Goal: Navigation & Orientation: Find specific page/section

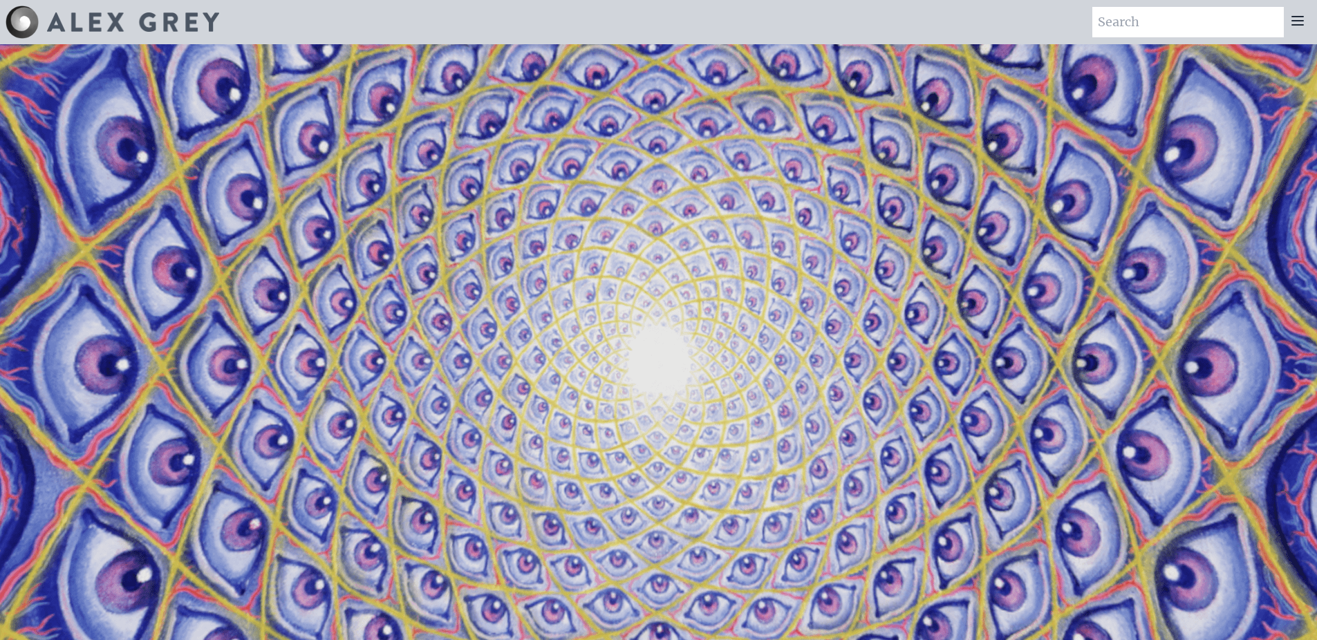
click at [189, 25] on img at bounding box center [133, 21] width 172 height 19
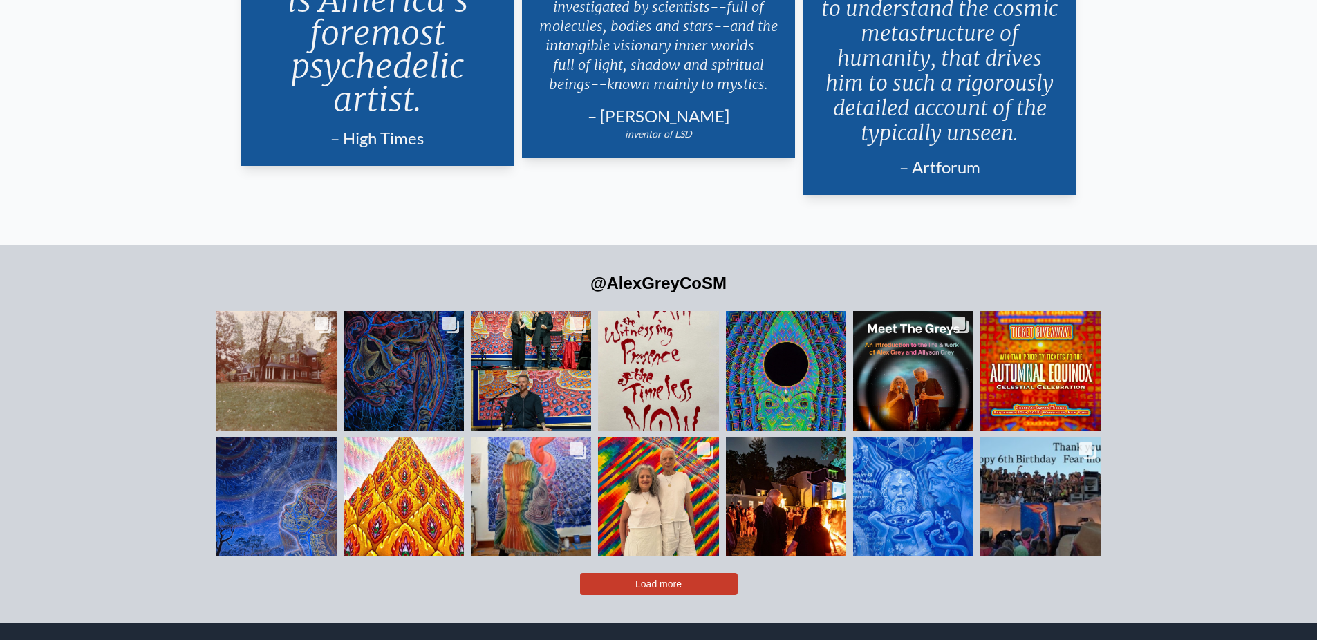
scroll to position [3428, 0]
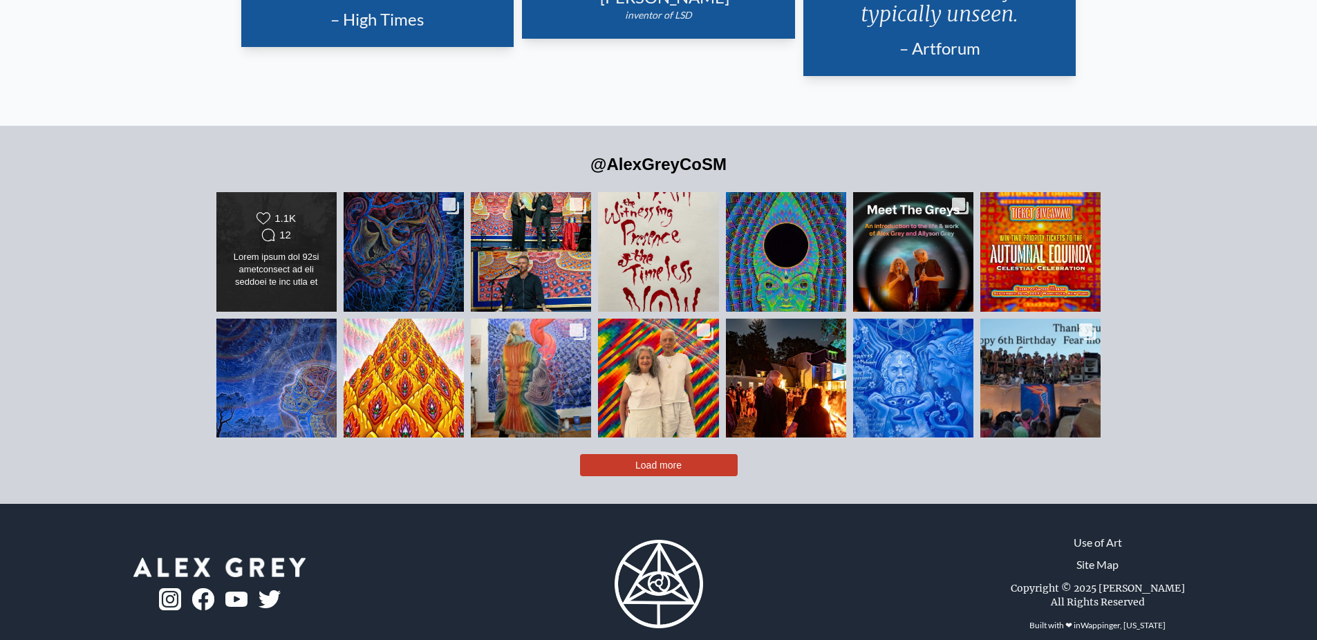
click at [305, 251] on div at bounding box center [275, 270] width 97 height 39
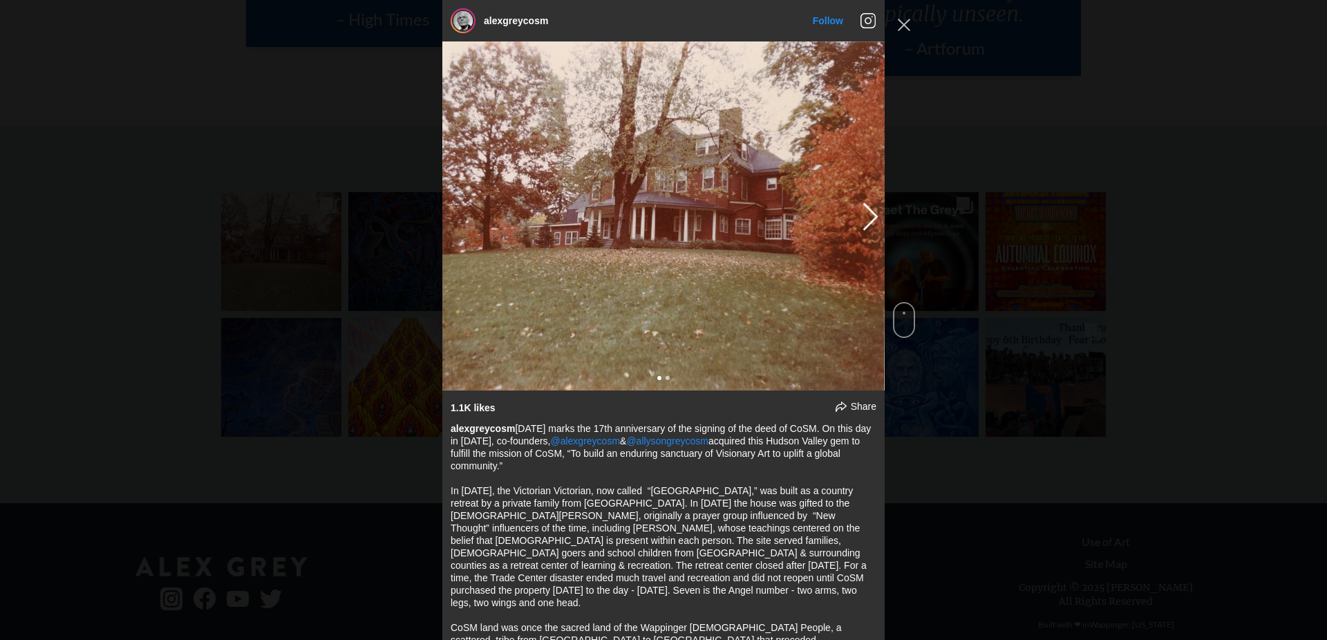
scroll to position [18, 0]
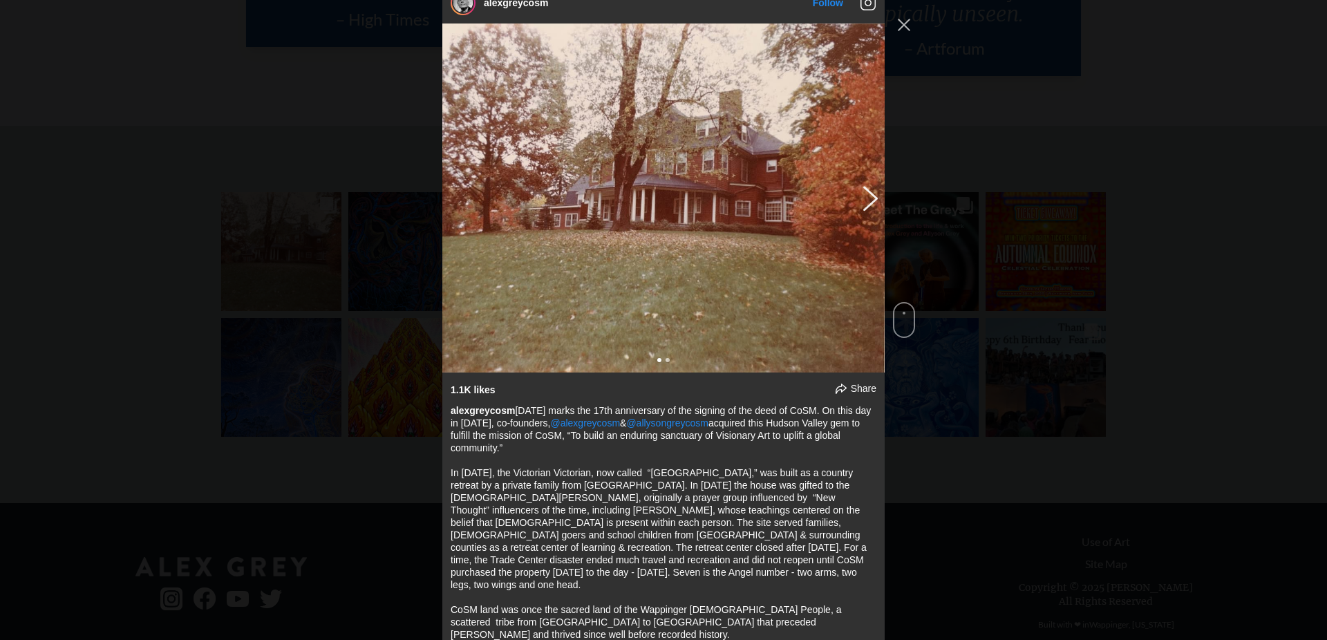
click at [861, 204] on button "Previous image" at bounding box center [868, 197] width 17 height 25
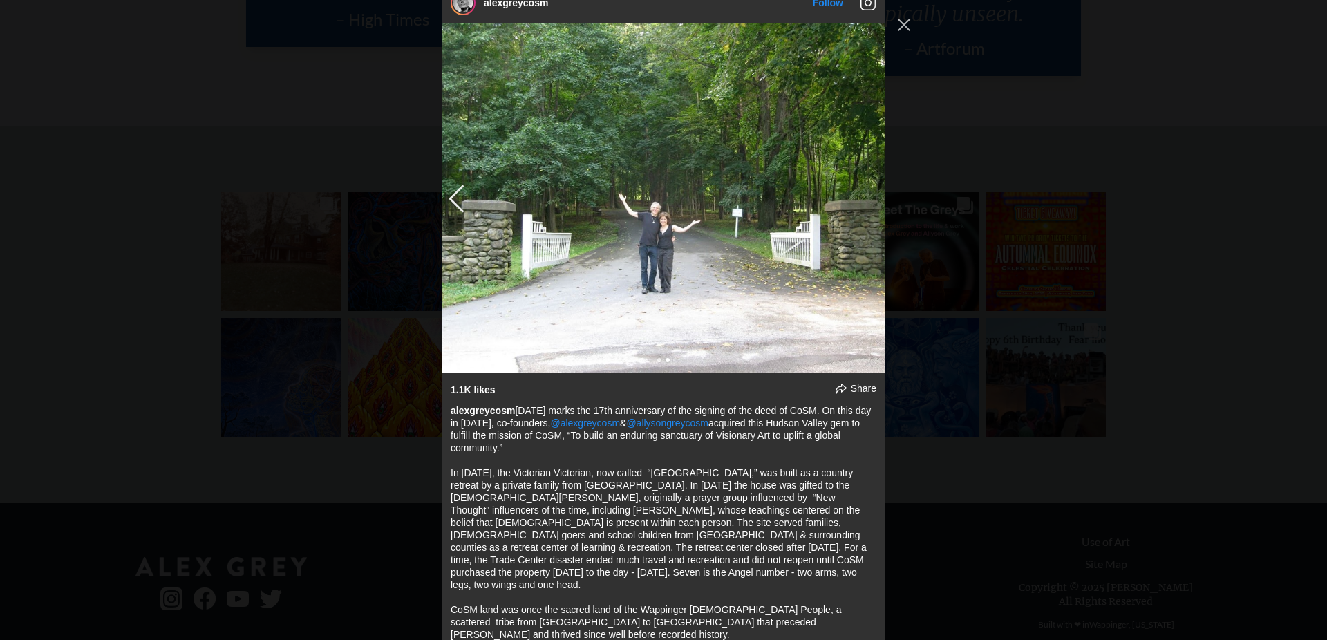
click at [442, 199] on img "Instagram Feed popup" at bounding box center [663, 197] width 442 height 349
click at [912, 23] on button "Close Instagram Feed Popup" at bounding box center [904, 25] width 22 height 22
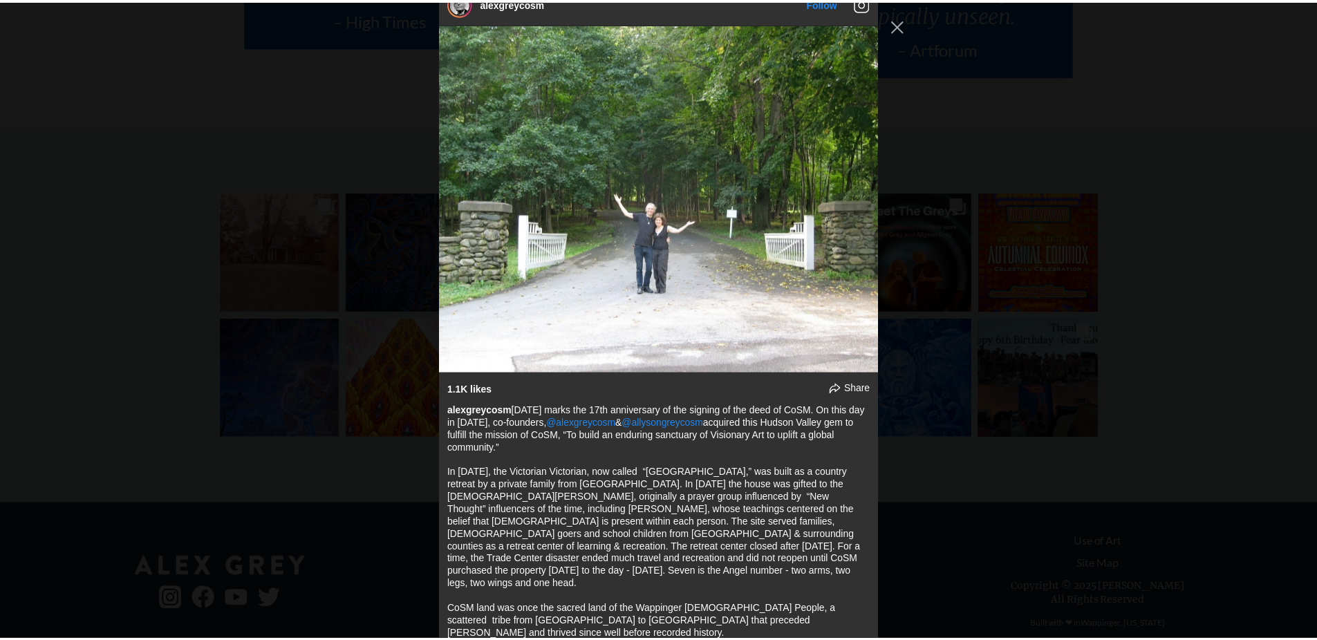
scroll to position [3428, 0]
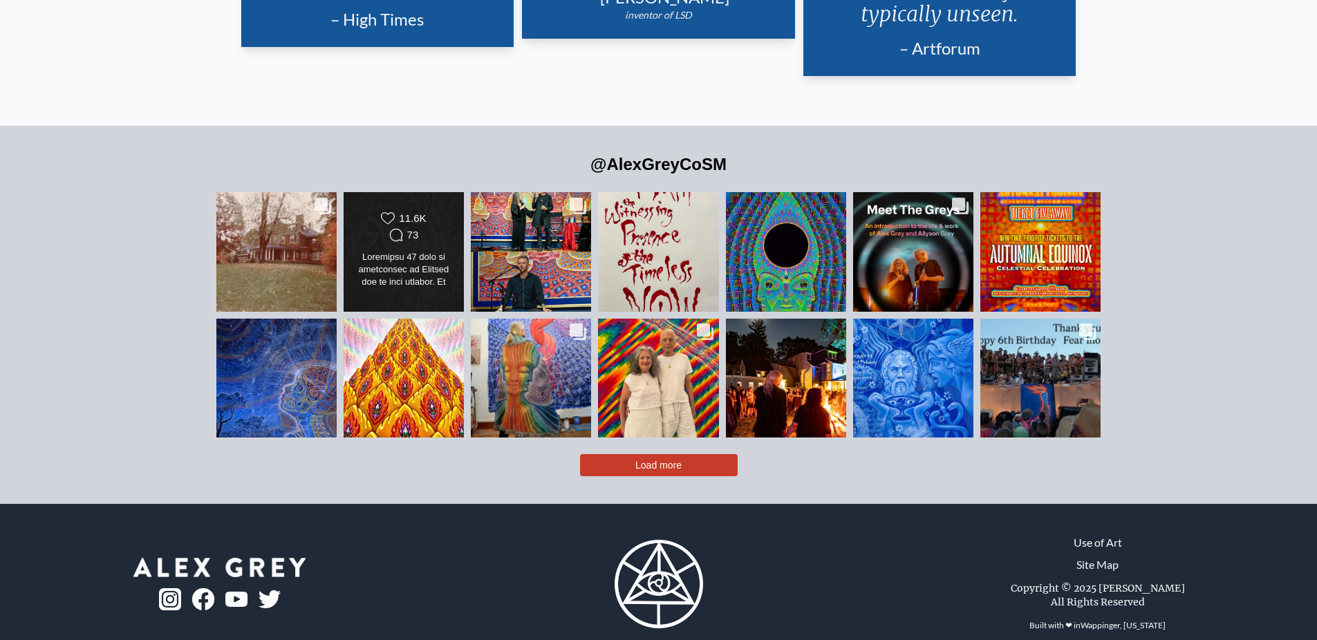
click at [377, 251] on div at bounding box center [403, 270] width 97 height 39
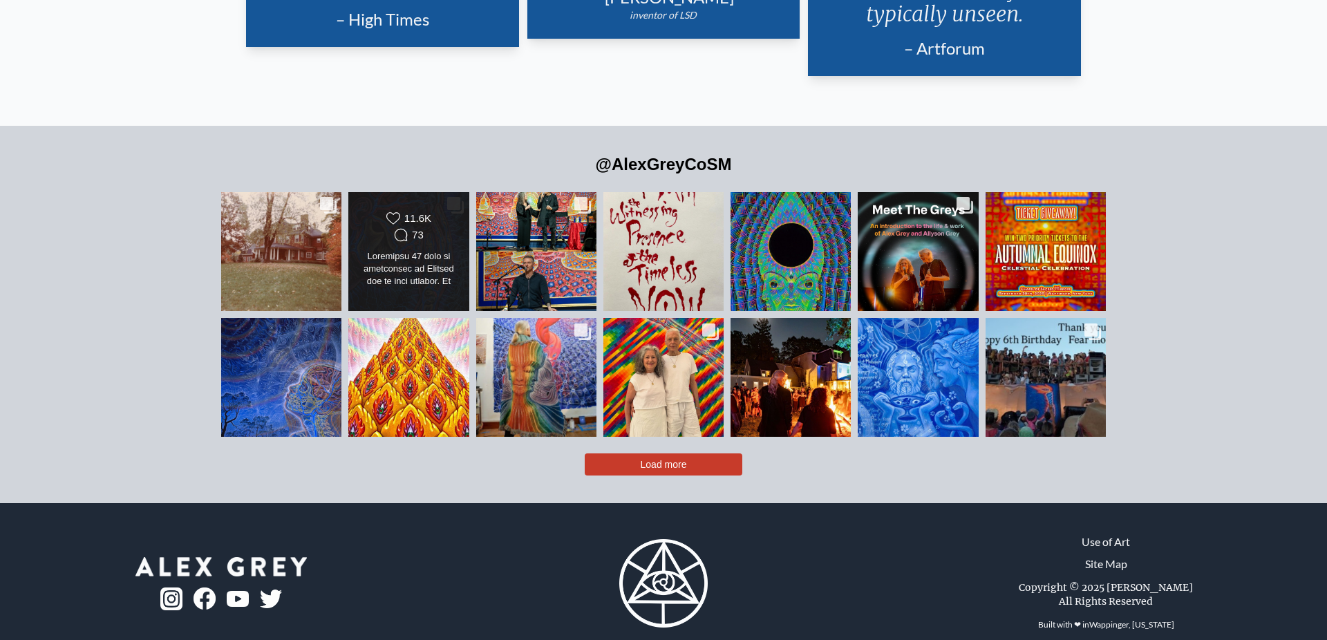
scroll to position [740, 0]
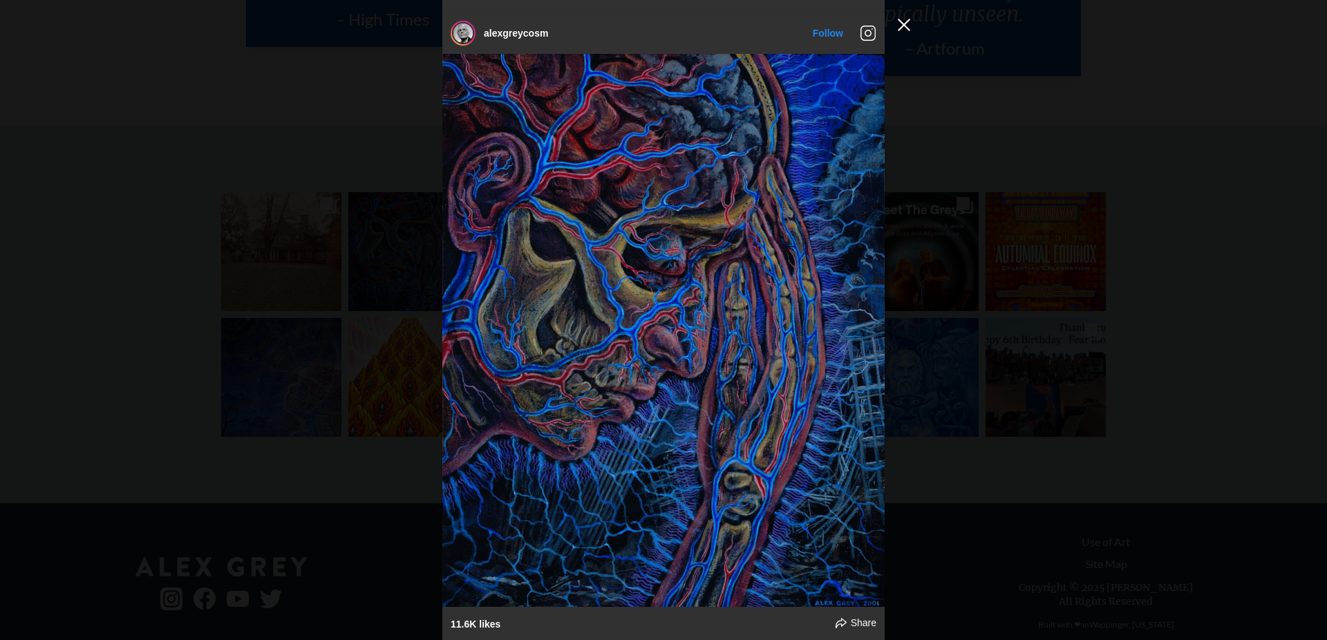
click at [899, 29] on button "Close Instagram Feed Popup" at bounding box center [904, 25] width 22 height 22
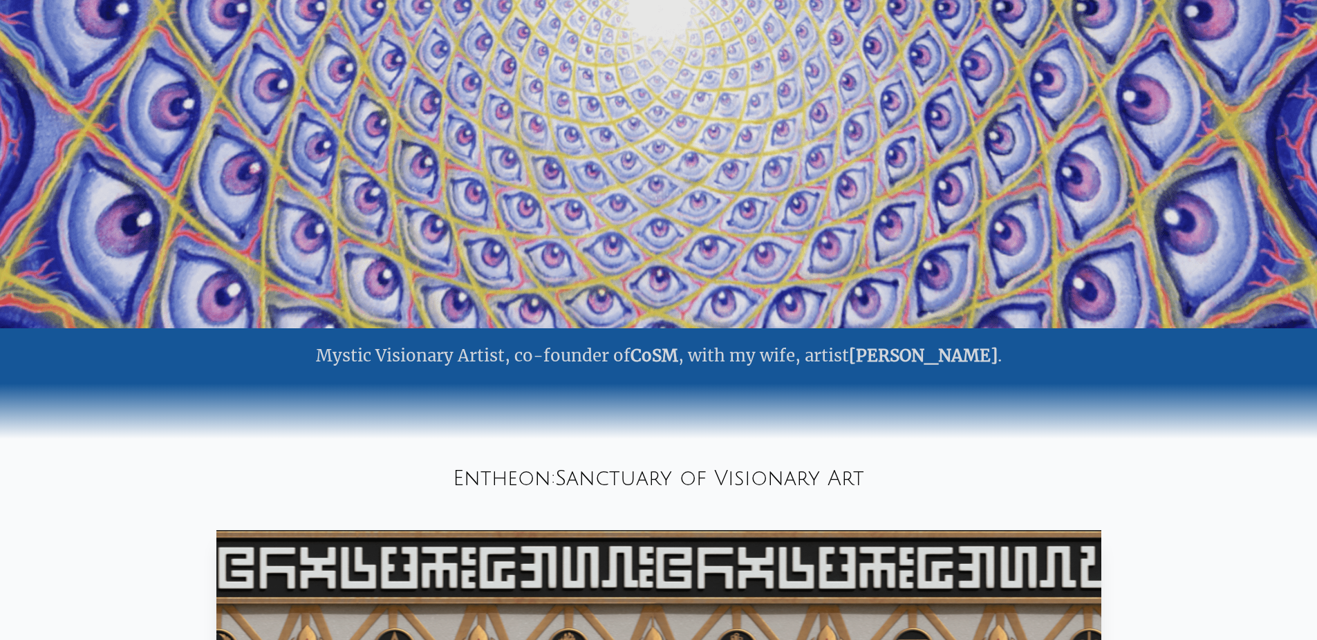
scroll to position [0, 0]
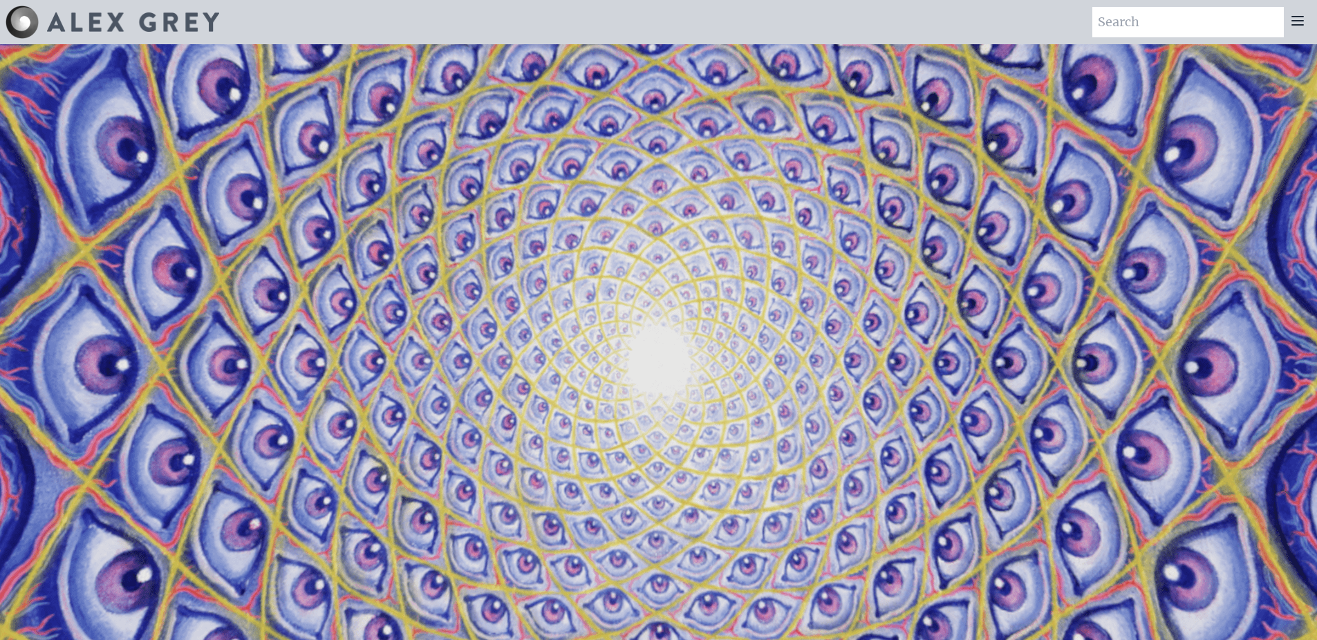
click at [1304, 17] on icon at bounding box center [1297, 20] width 17 height 17
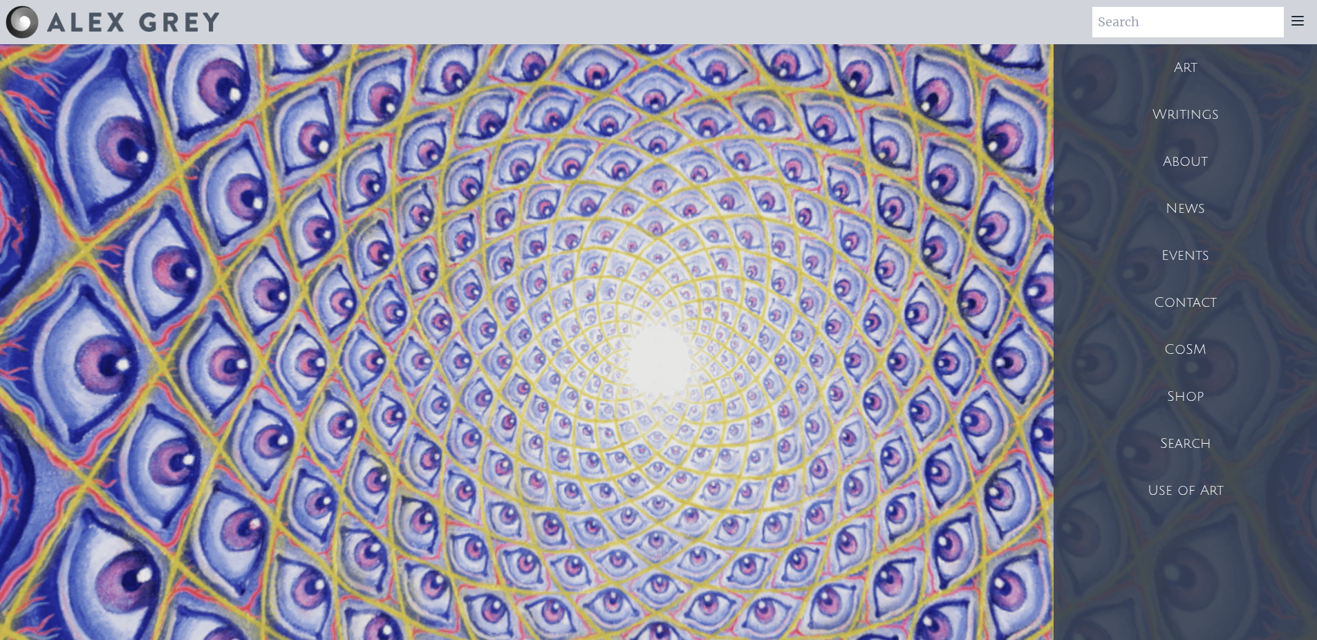
click at [1194, 254] on div "Events" at bounding box center [1184, 255] width 263 height 47
click at [1180, 165] on div "About" at bounding box center [1184, 161] width 263 height 47
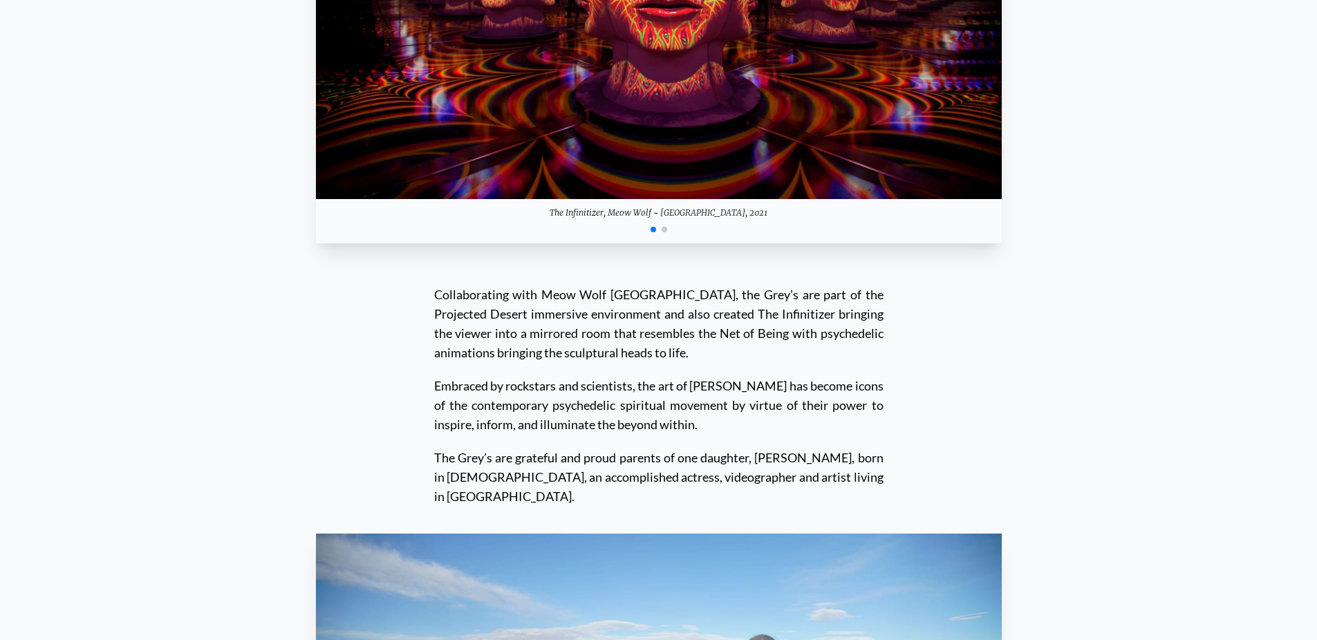
scroll to position [13763, 0]
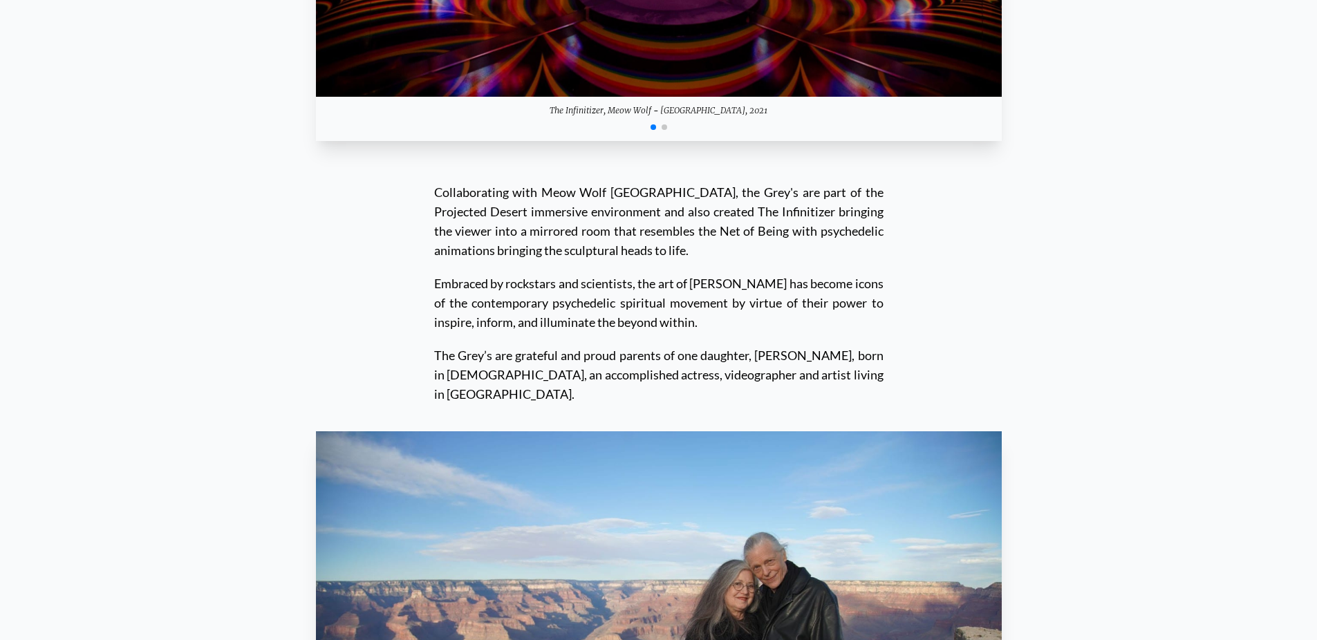
click at [707, 431] on img at bounding box center [659, 624] width 686 height 386
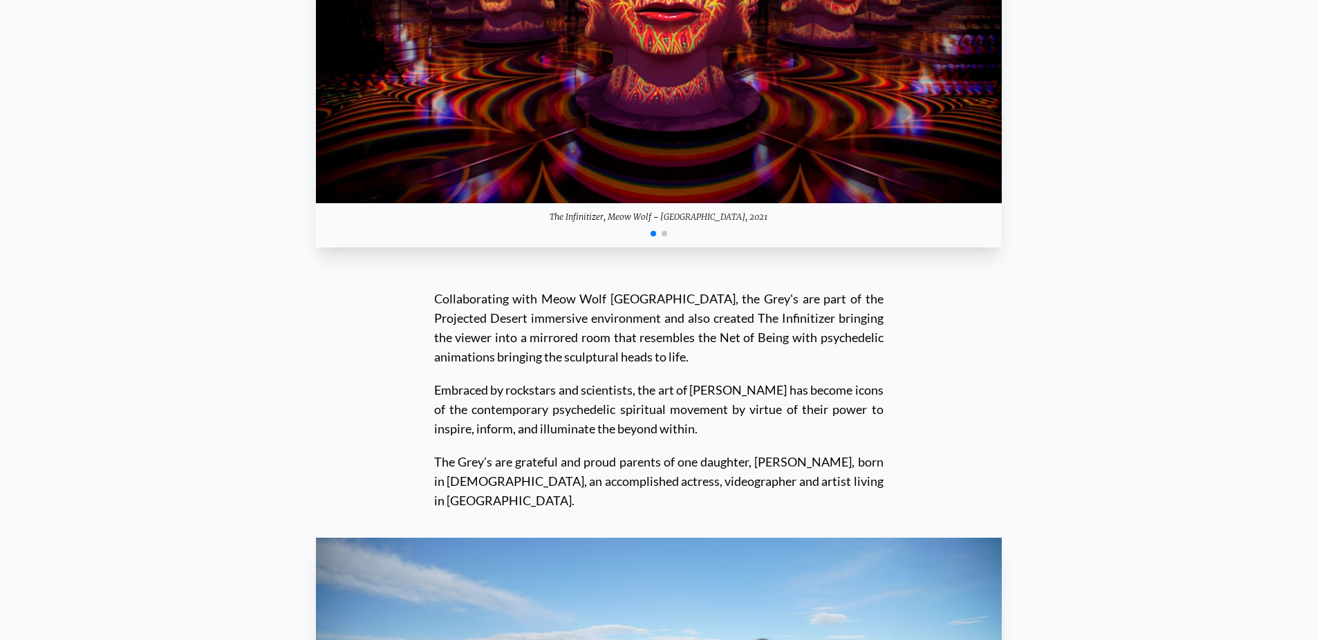
scroll to position [13648, 0]
